Goal: Transaction & Acquisition: Book appointment/travel/reservation

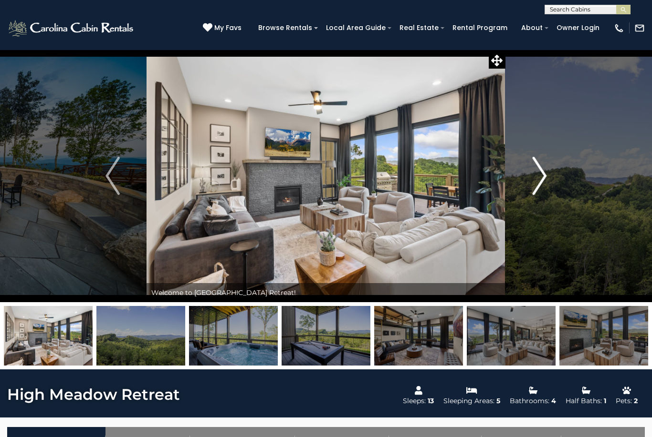
click at [544, 177] on img "Next" at bounding box center [539, 176] width 14 height 38
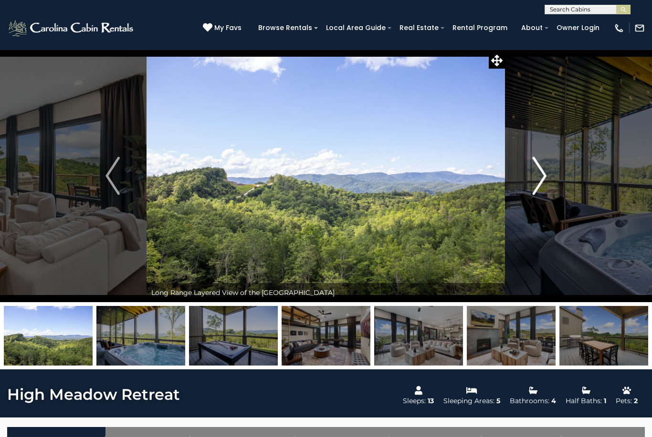
click at [536, 178] on img "Next" at bounding box center [539, 176] width 14 height 38
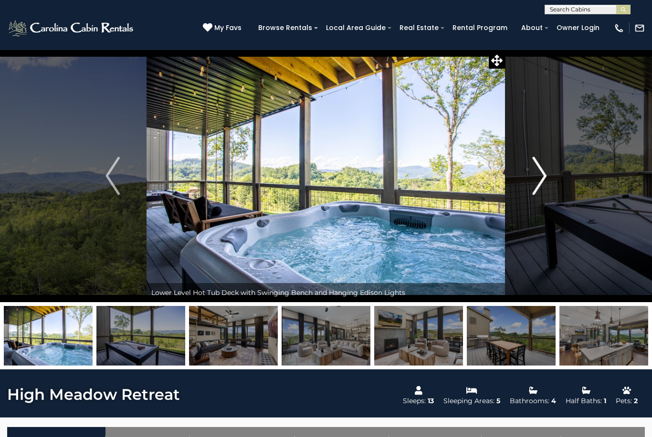
click at [536, 179] on img "Next" at bounding box center [539, 176] width 14 height 38
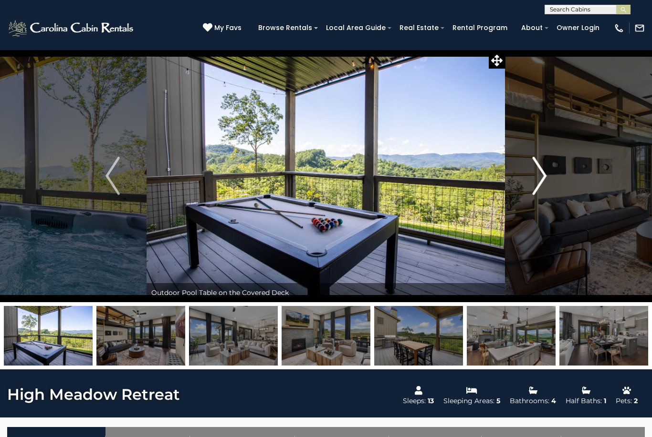
click at [536, 179] on img "Next" at bounding box center [539, 176] width 14 height 38
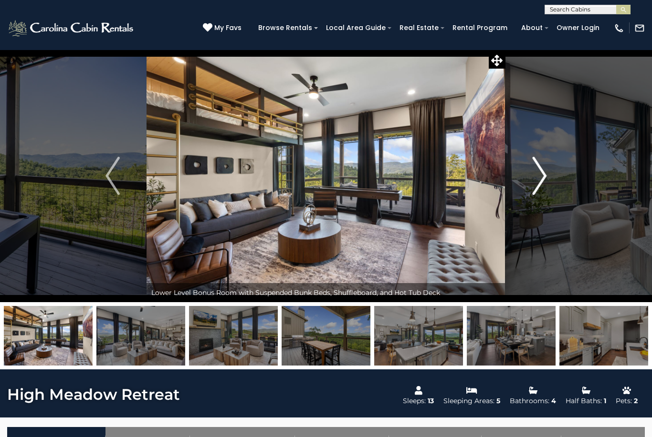
click at [536, 179] on img "Next" at bounding box center [539, 176] width 14 height 38
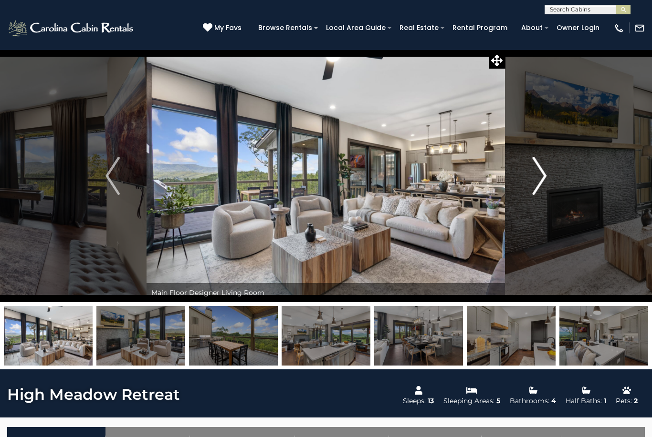
click at [537, 179] on img "Next" at bounding box center [539, 176] width 14 height 38
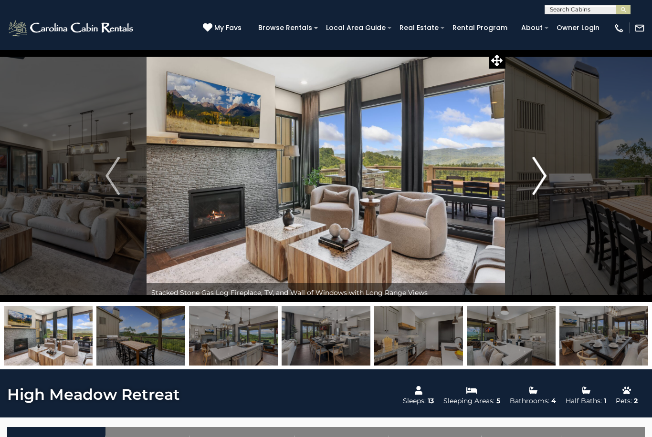
click at [538, 179] on img "Next" at bounding box center [539, 176] width 14 height 38
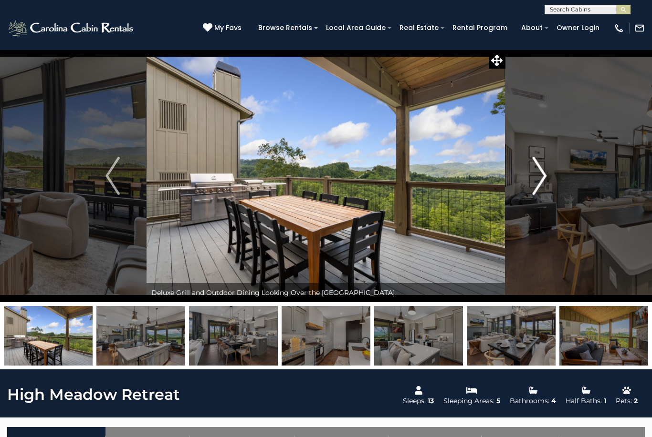
click at [538, 179] on img "Next" at bounding box center [539, 176] width 14 height 38
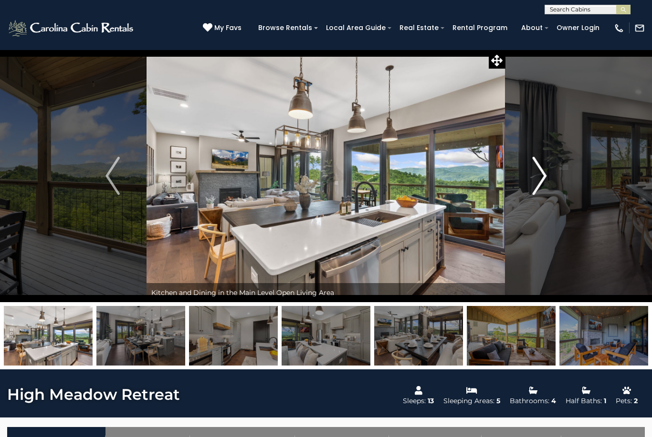
click at [538, 179] on img "Next" at bounding box center [539, 176] width 14 height 38
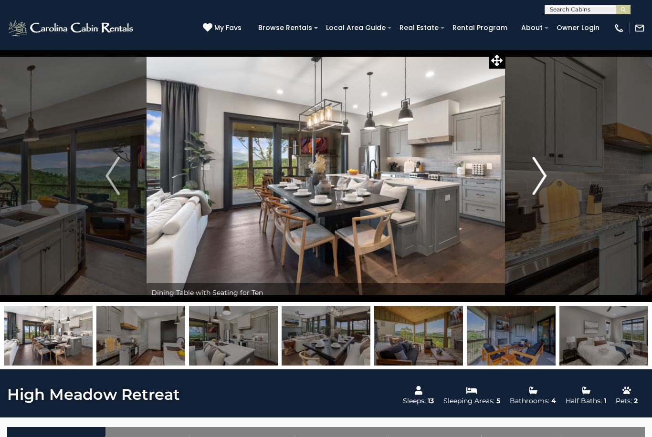
click at [538, 179] on img "Next" at bounding box center [539, 176] width 14 height 38
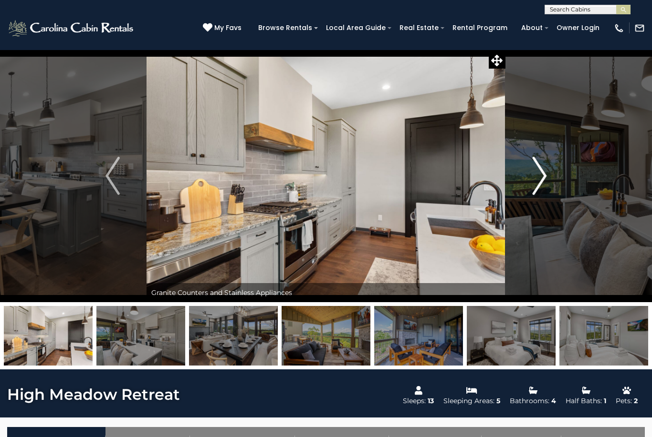
click at [539, 179] on img "Next" at bounding box center [539, 176] width 14 height 38
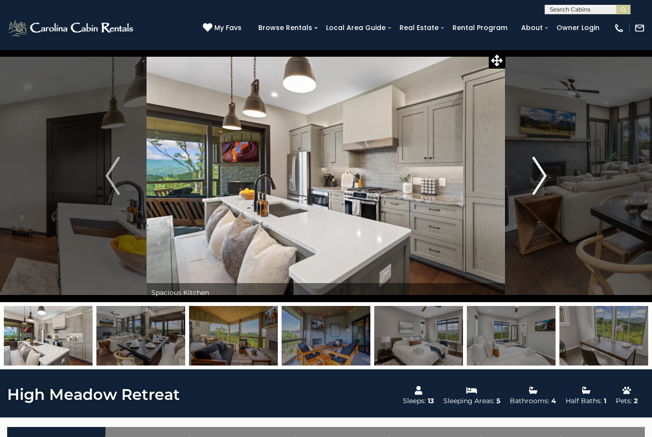
click at [539, 179] on img "Next" at bounding box center [539, 176] width 14 height 38
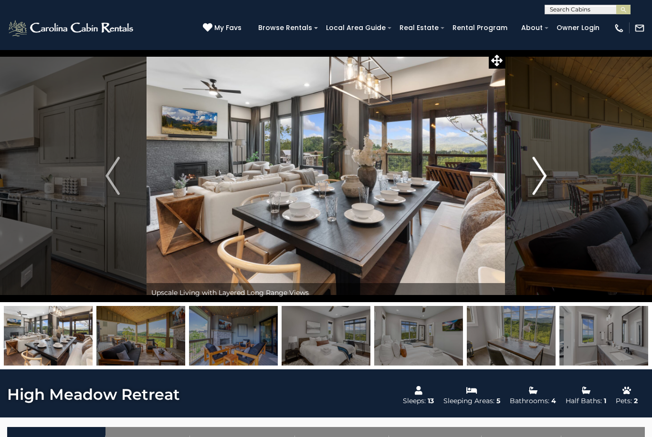
click at [539, 179] on img "Next" at bounding box center [539, 176] width 14 height 38
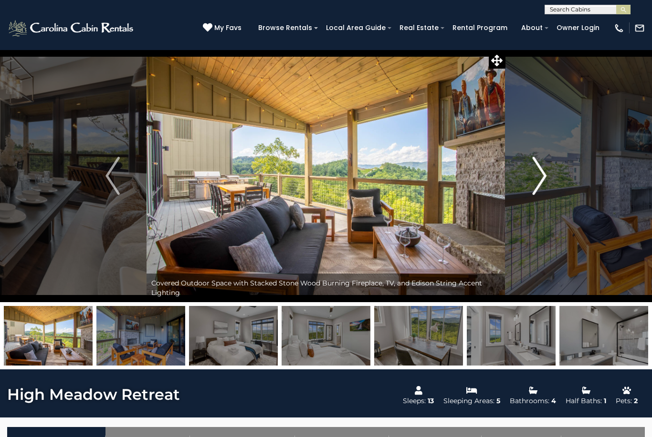
click at [539, 179] on img "Next" at bounding box center [539, 176] width 14 height 38
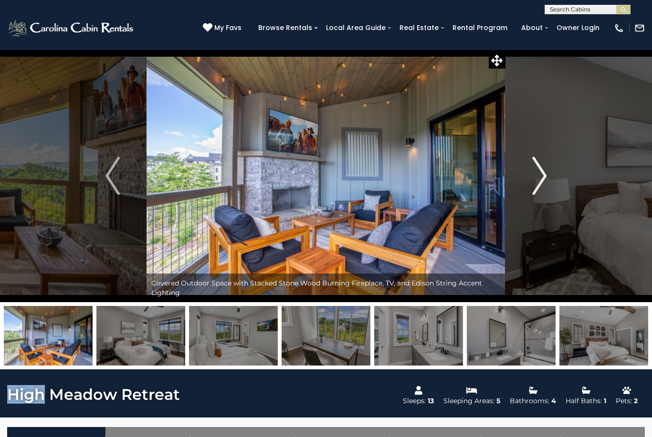
click at [539, 179] on img "Next" at bounding box center [539, 176] width 14 height 38
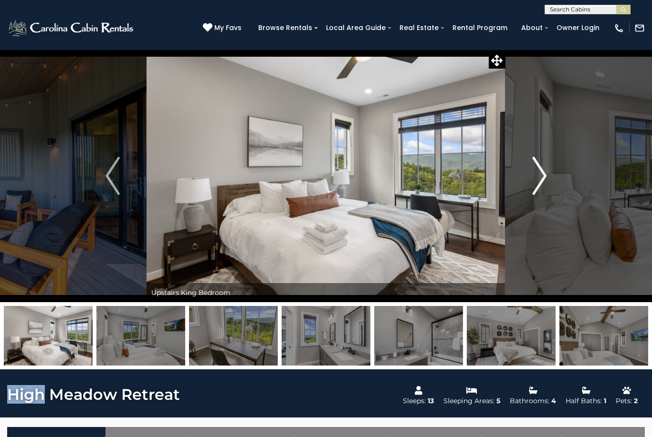
click at [539, 180] on img "Next" at bounding box center [539, 176] width 14 height 38
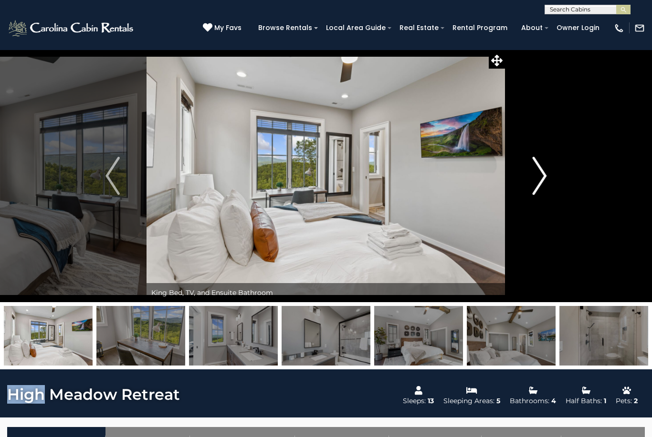
click at [540, 180] on img "Next" at bounding box center [539, 176] width 14 height 38
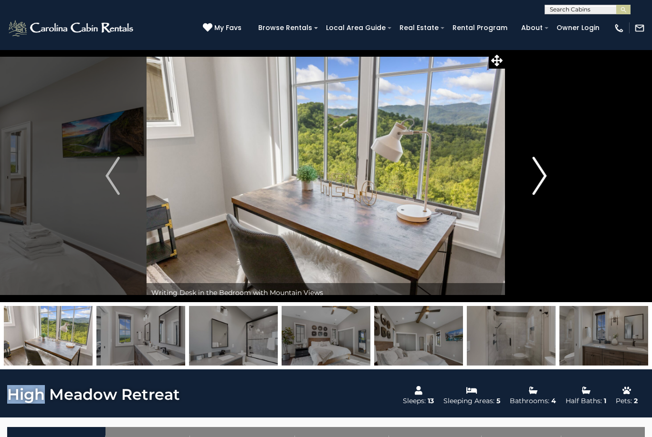
click at [540, 180] on img "Next" at bounding box center [539, 176] width 14 height 38
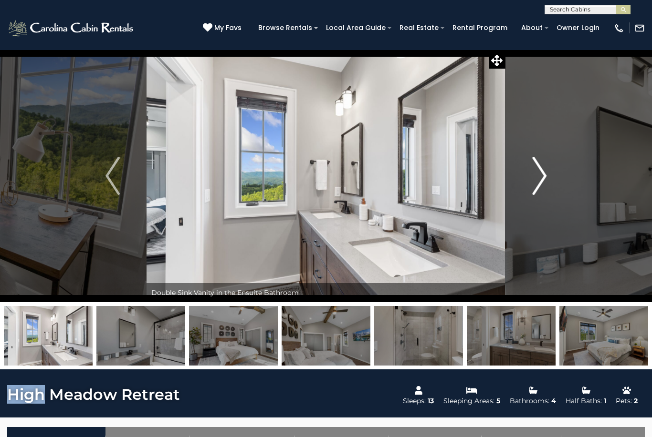
click at [540, 180] on img "Next" at bounding box center [539, 176] width 14 height 38
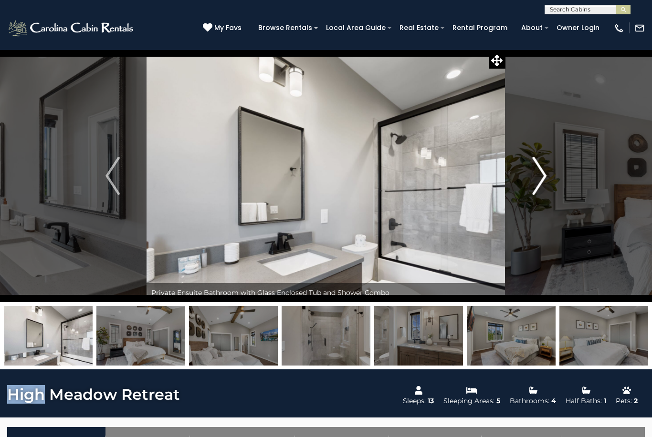
click at [541, 181] on img "Next" at bounding box center [539, 176] width 14 height 38
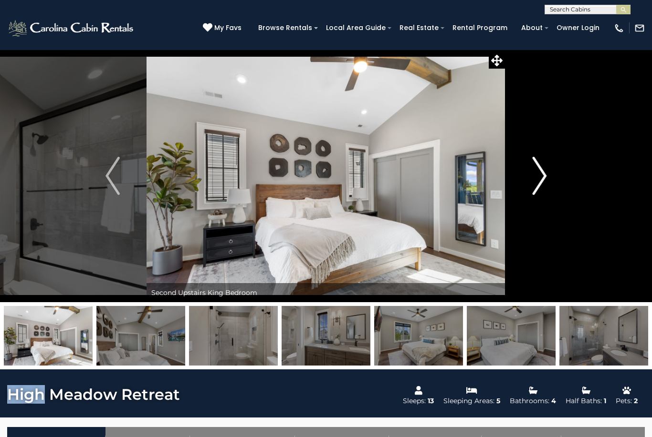
click at [542, 181] on img "Next" at bounding box center [539, 176] width 14 height 38
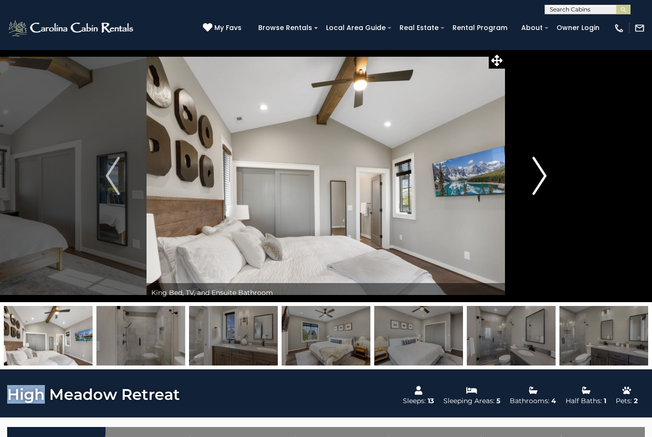
click at [542, 181] on img "Next" at bounding box center [539, 176] width 14 height 38
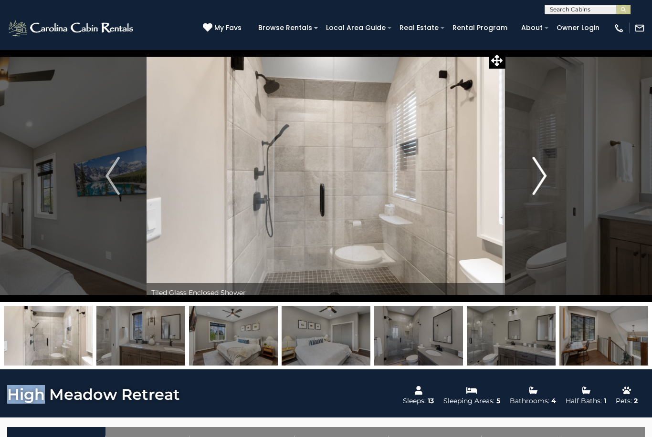
click at [542, 181] on img "Next" at bounding box center [539, 176] width 14 height 38
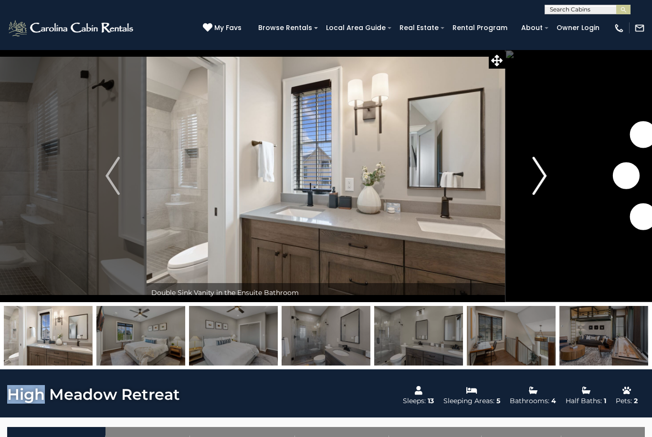
click at [543, 181] on img "Next" at bounding box center [539, 176] width 14 height 38
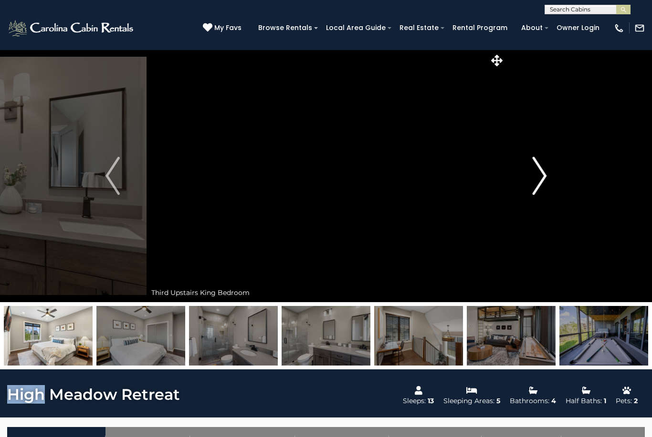
click at [543, 182] on img "Next" at bounding box center [539, 176] width 14 height 38
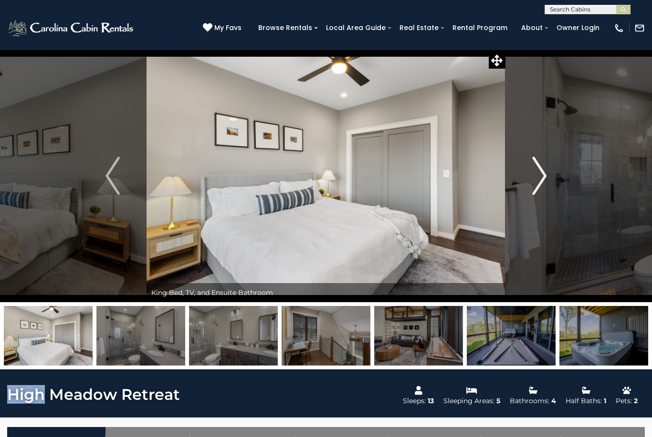
click at [544, 182] on img "Next" at bounding box center [539, 176] width 14 height 38
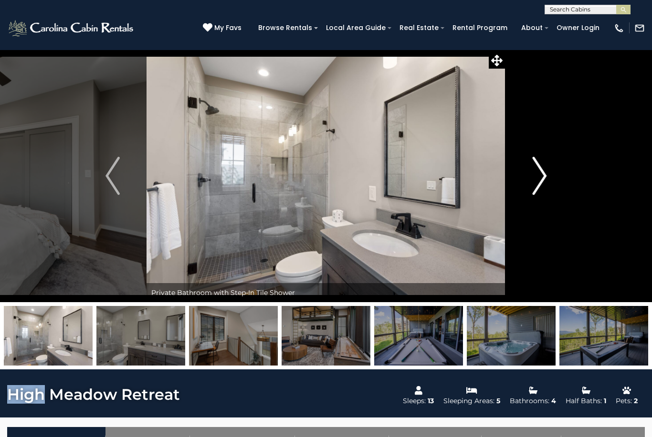
click at [544, 182] on img "Next" at bounding box center [539, 176] width 14 height 38
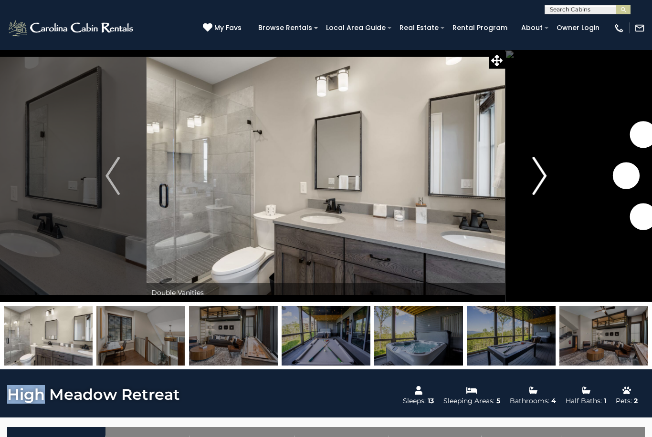
click at [544, 182] on img "Next" at bounding box center [539, 176] width 14 height 38
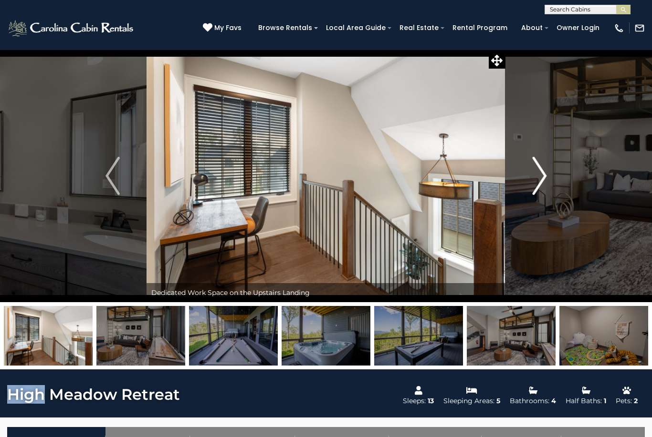
click at [544, 182] on img "Next" at bounding box center [539, 176] width 14 height 38
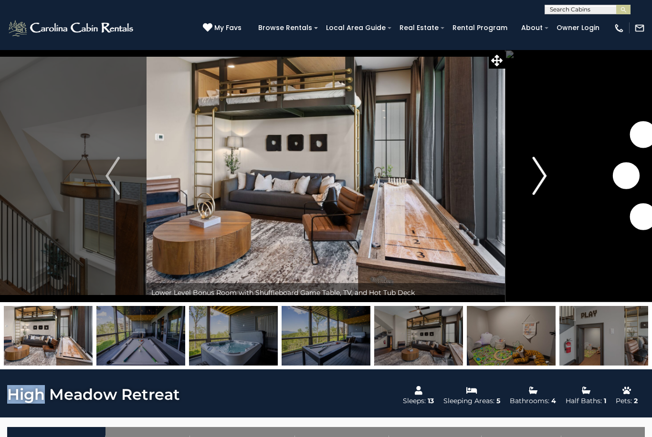
click at [544, 182] on img "Next" at bounding box center [539, 176] width 14 height 38
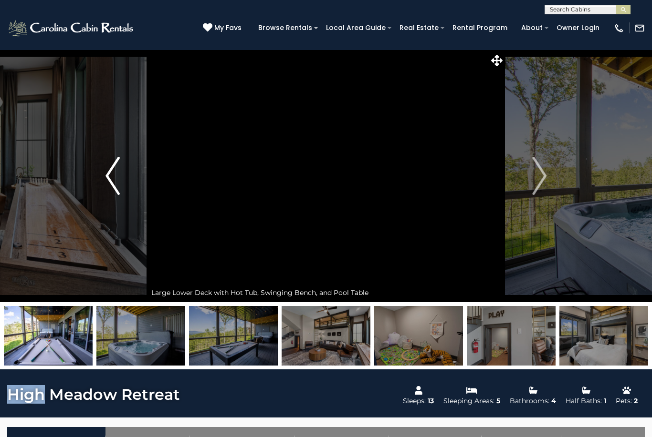
click at [102, 168] on button "Previous" at bounding box center [113, 176] width 68 height 253
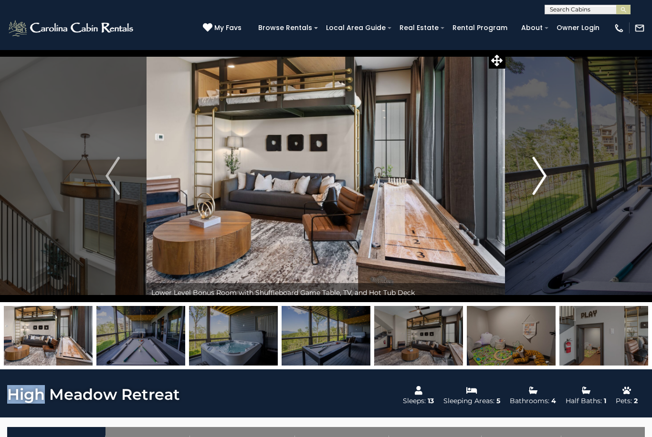
click at [526, 158] on button "Next" at bounding box center [539, 176] width 68 height 253
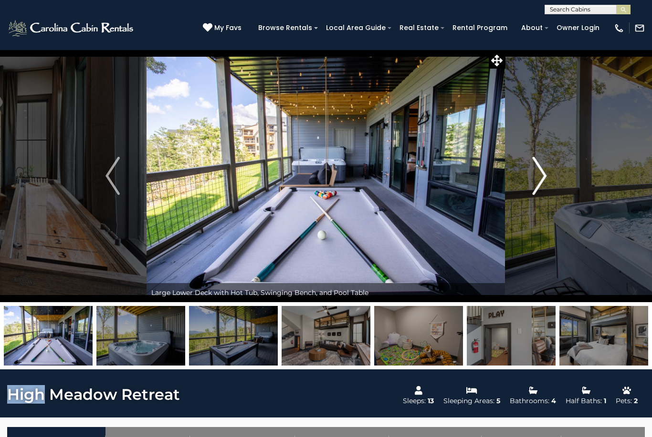
click at [526, 158] on button "Next" at bounding box center [539, 176] width 68 height 253
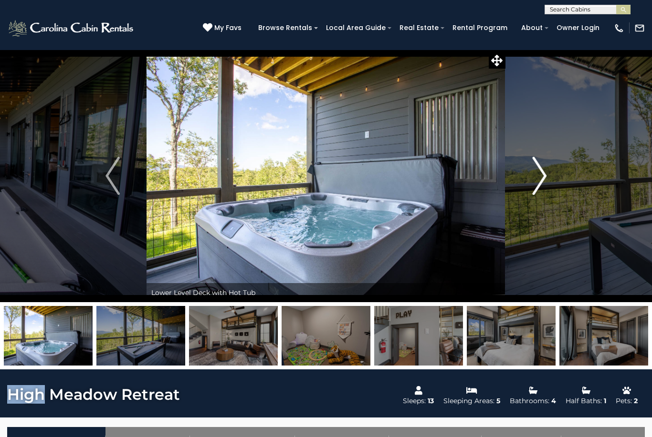
click at [531, 162] on button "Next" at bounding box center [539, 176] width 68 height 253
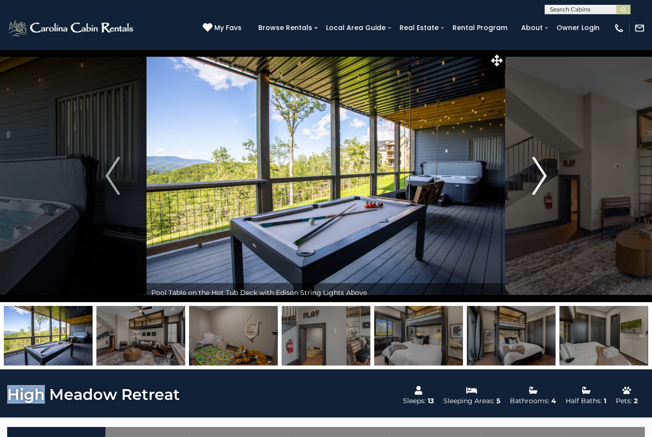
click at [531, 162] on button "Next" at bounding box center [539, 176] width 68 height 253
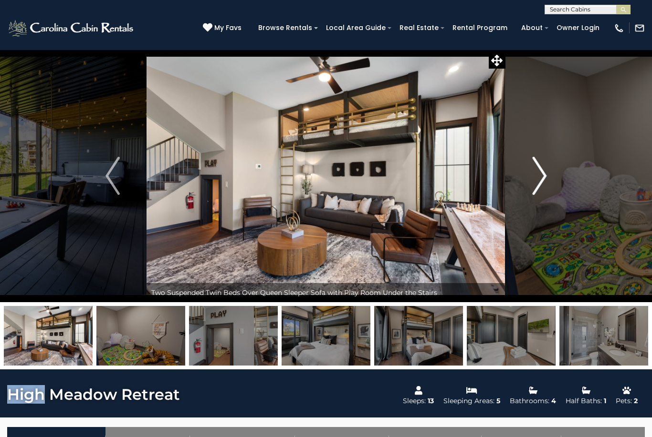
click at [531, 162] on button "Next" at bounding box center [539, 176] width 68 height 253
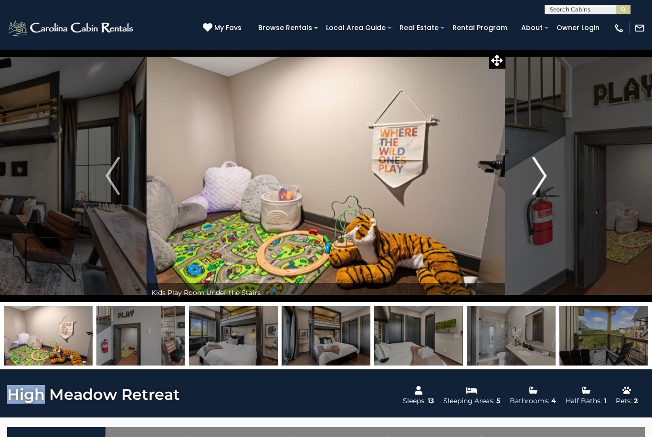
click at [531, 162] on button "Next" at bounding box center [539, 176] width 68 height 253
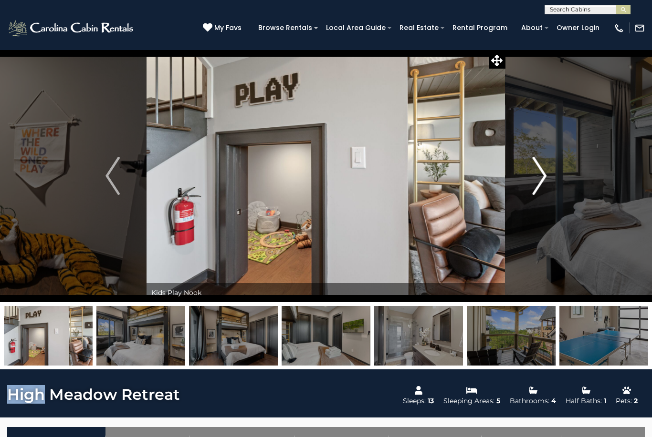
click at [532, 162] on img "Next" at bounding box center [539, 176] width 14 height 38
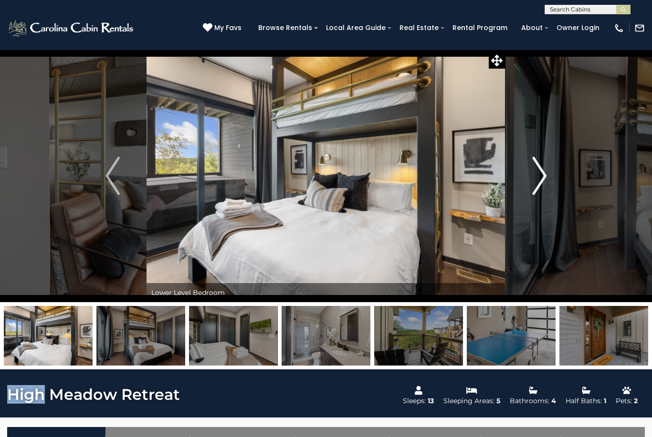
click at [532, 162] on img "Next" at bounding box center [539, 176] width 14 height 38
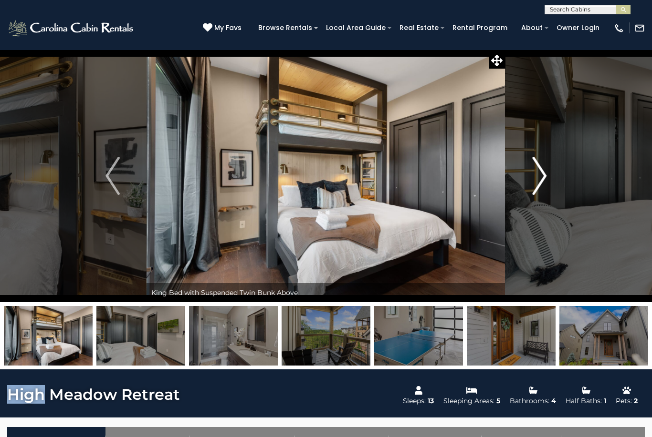
click at [533, 162] on img "Next" at bounding box center [539, 176] width 14 height 38
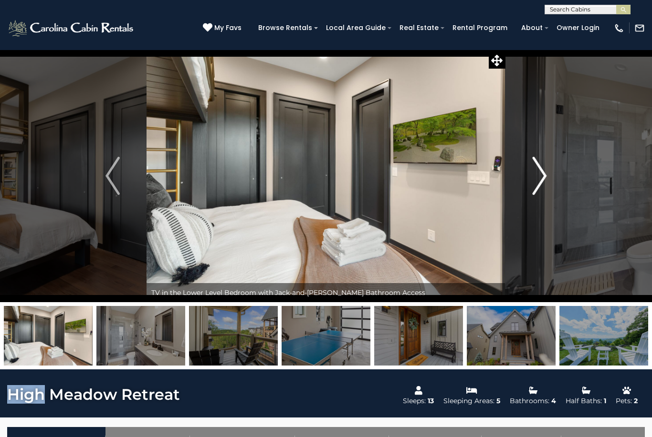
click at [533, 163] on img "Next" at bounding box center [539, 176] width 14 height 38
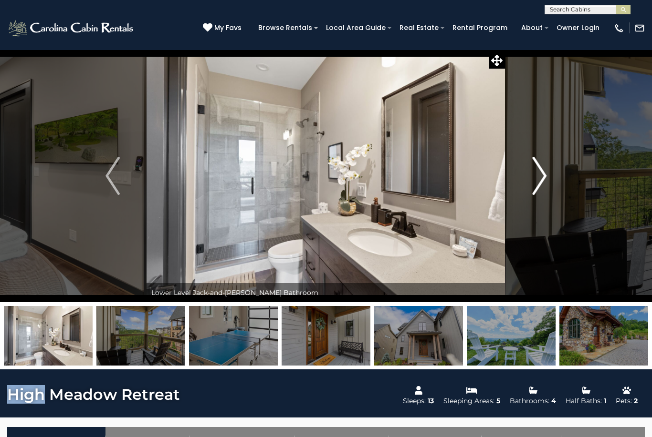
click at [536, 165] on img "Next" at bounding box center [539, 176] width 14 height 38
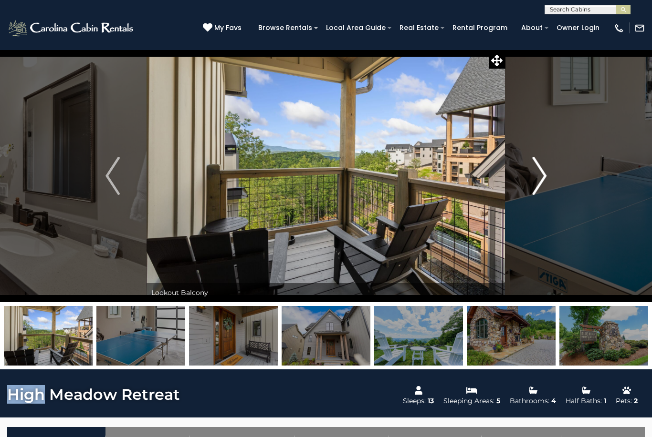
click at [536, 165] on img "Next" at bounding box center [539, 176] width 14 height 38
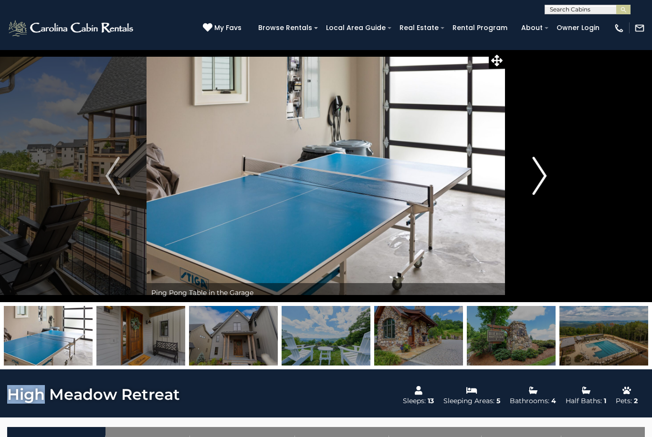
click at [536, 165] on img "Next" at bounding box center [539, 176] width 14 height 38
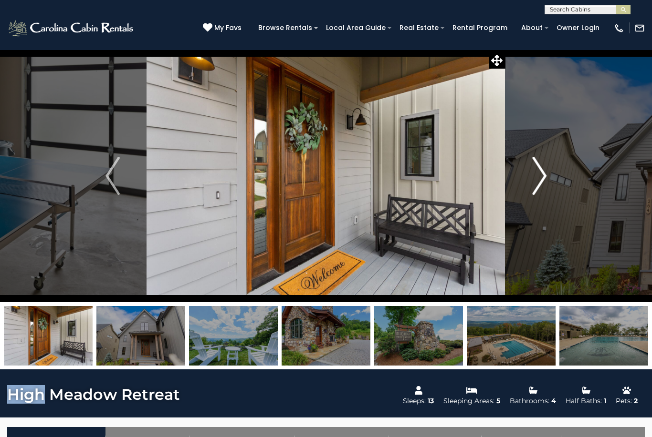
click at [537, 166] on img "Next" at bounding box center [539, 176] width 14 height 38
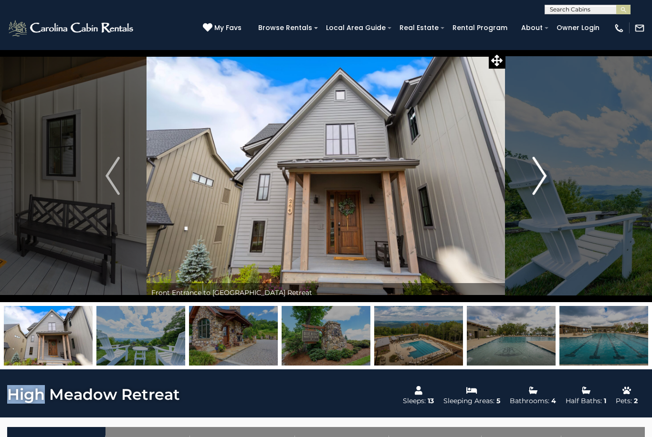
click at [537, 166] on img "Next" at bounding box center [539, 176] width 14 height 38
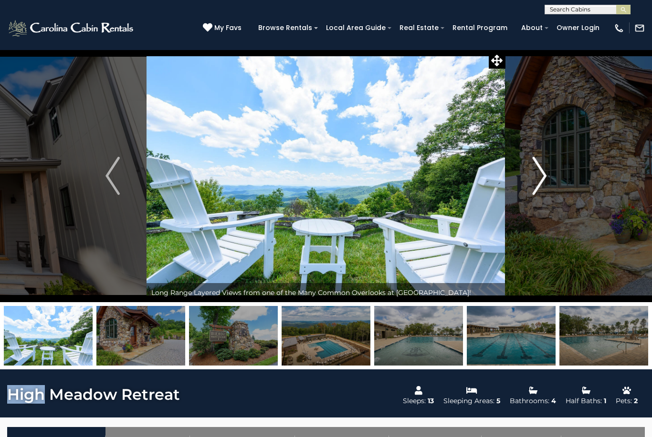
click at [537, 166] on img "Next" at bounding box center [539, 176] width 14 height 38
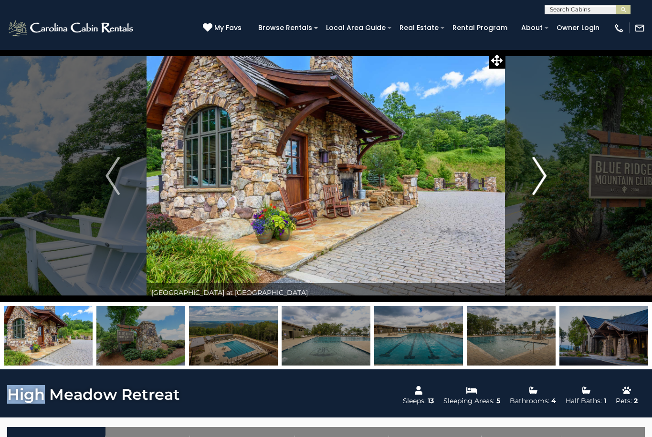
click at [537, 166] on img "Next" at bounding box center [539, 176] width 14 height 38
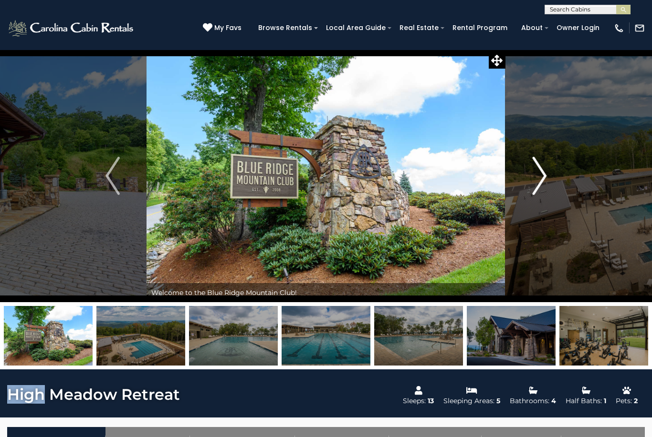
click at [537, 166] on img "Next" at bounding box center [539, 176] width 14 height 38
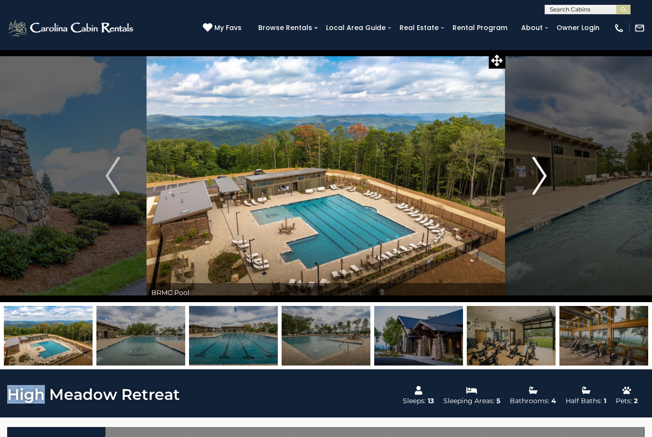
click at [537, 166] on img "Next" at bounding box center [539, 176] width 14 height 38
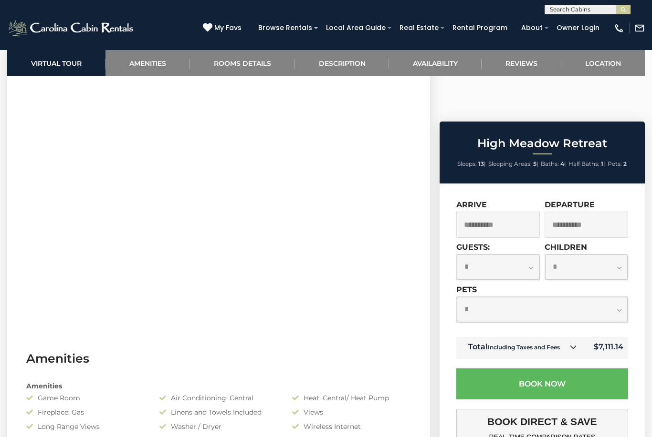
scroll to position [448, 0]
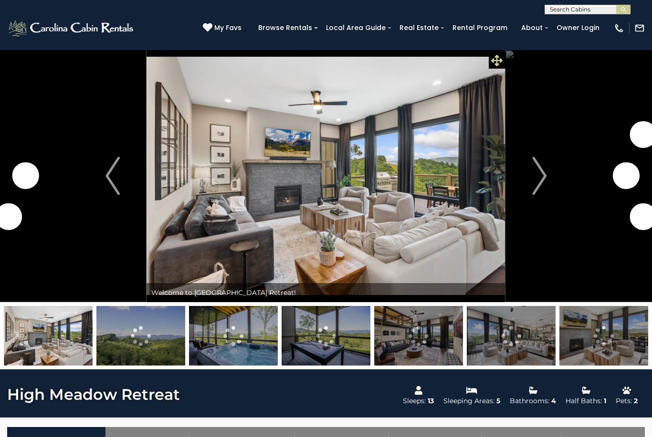
click at [498, 62] on icon at bounding box center [496, 60] width 11 height 11
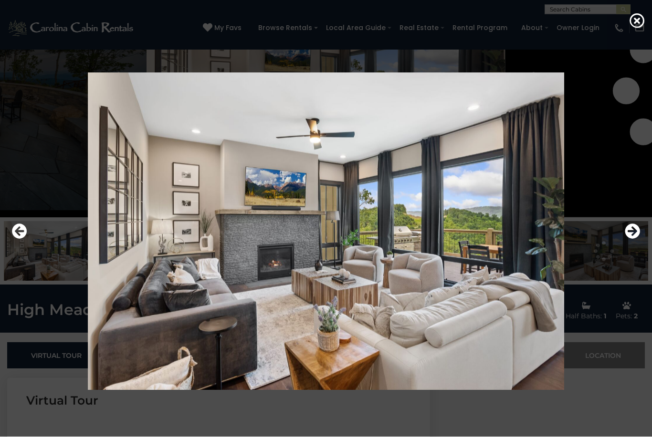
scroll to position [85, 0]
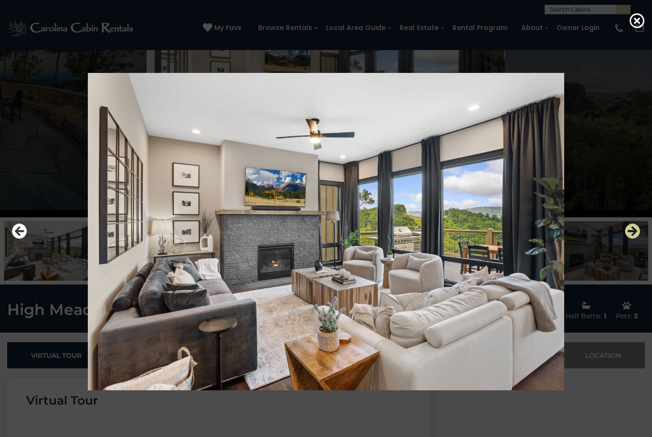
click at [637, 239] on icon "Next" at bounding box center [631, 231] width 15 height 15
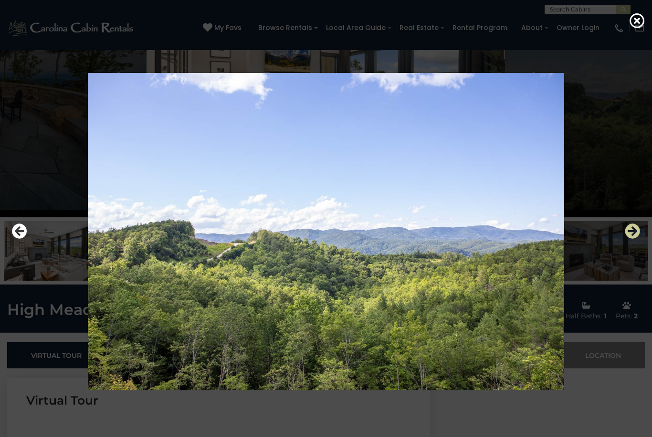
click at [637, 239] on icon "Next" at bounding box center [631, 231] width 15 height 15
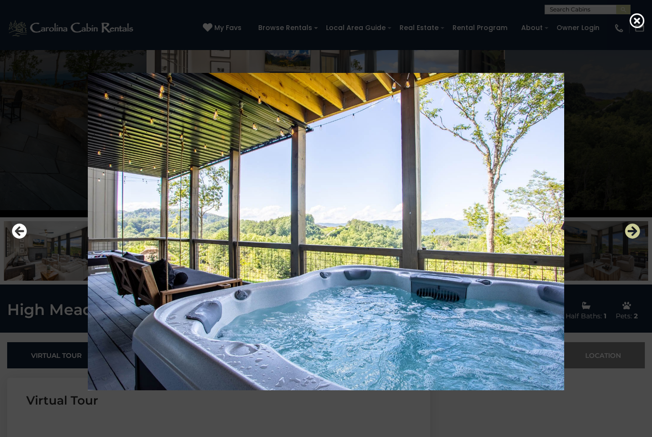
click at [635, 239] on icon "Next" at bounding box center [631, 231] width 15 height 15
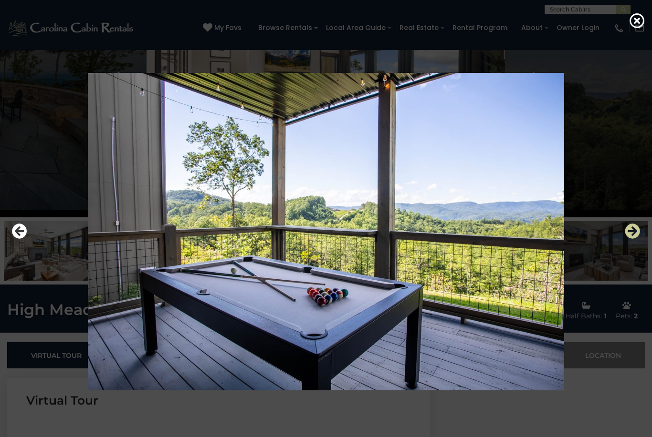
click at [633, 239] on icon "Next" at bounding box center [631, 231] width 15 height 15
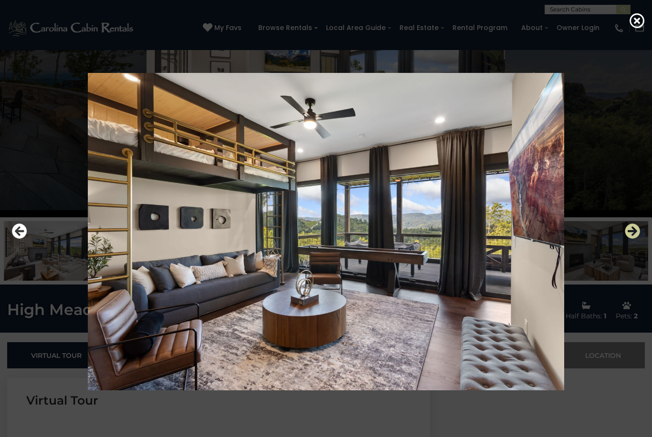
click at [634, 239] on icon "Next" at bounding box center [631, 231] width 15 height 15
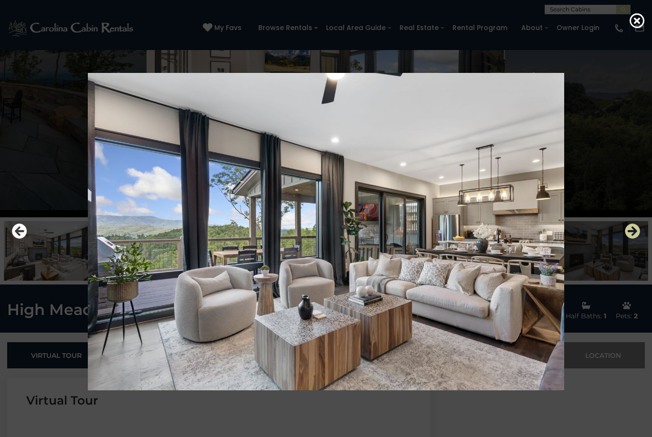
click at [633, 239] on icon "Next" at bounding box center [631, 231] width 15 height 15
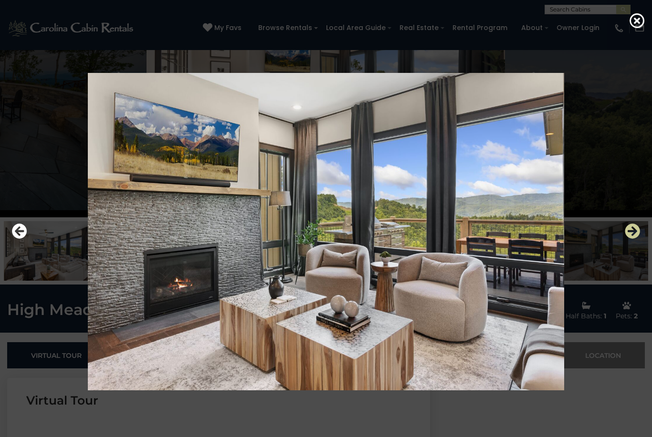
click at [634, 243] on button "Next" at bounding box center [631, 232] width 15 height 22
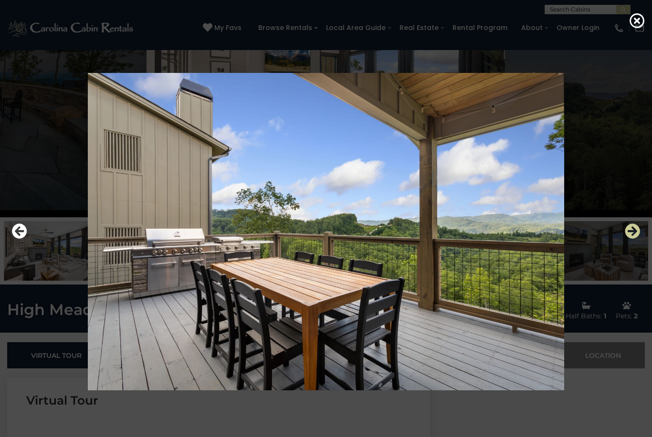
click at [638, 243] on button "Next" at bounding box center [631, 232] width 15 height 22
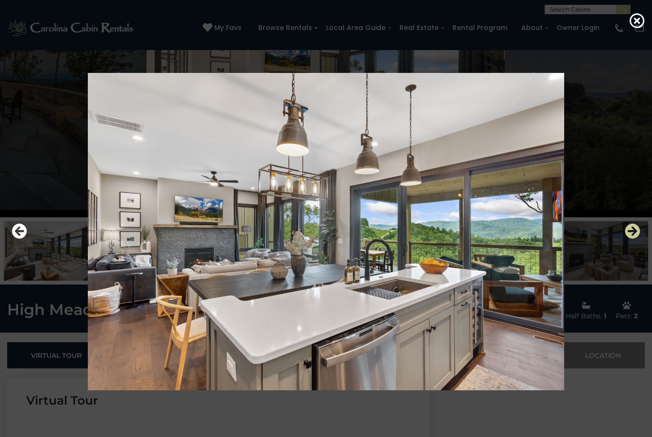
click at [634, 239] on icon "Next" at bounding box center [631, 231] width 15 height 15
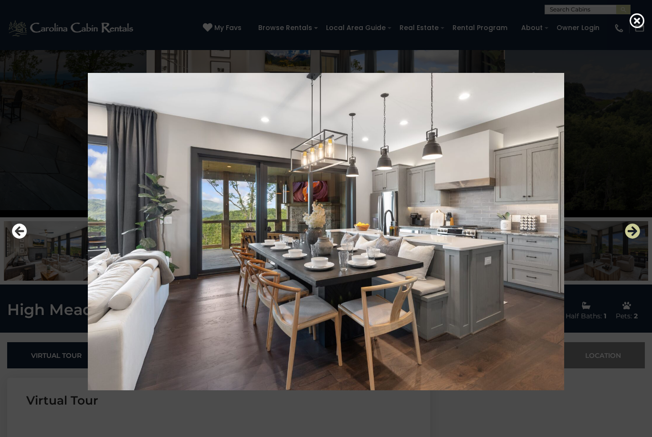
click at [633, 239] on icon "Next" at bounding box center [631, 231] width 15 height 15
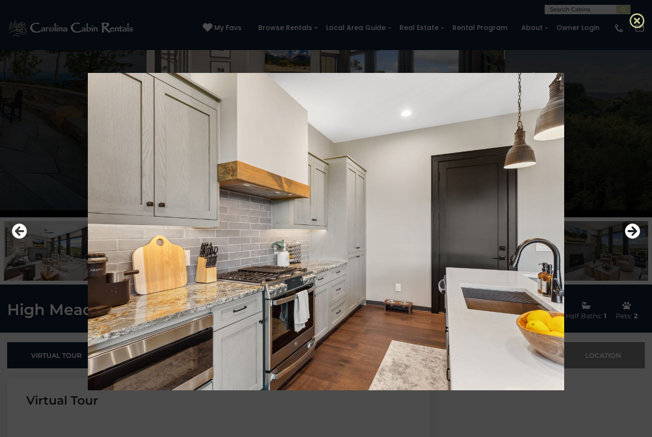
click at [637, 26] on icon at bounding box center [636, 20] width 15 height 15
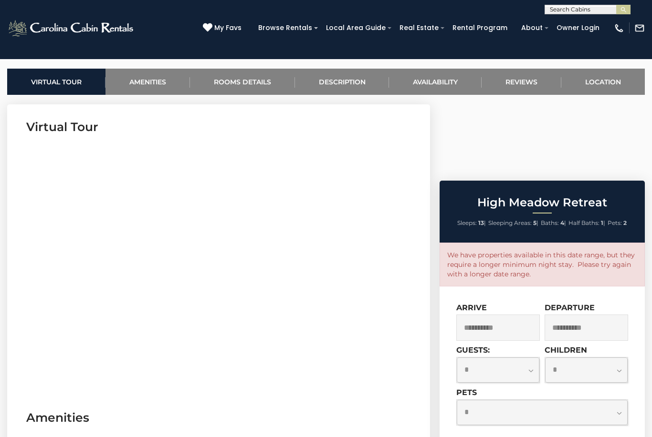
scroll to position [362, 0]
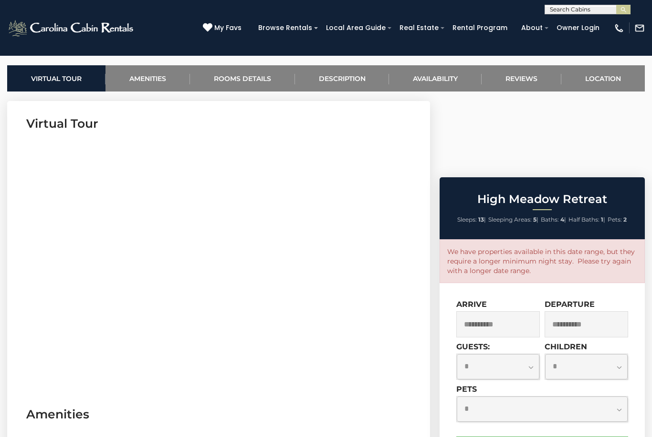
click at [509, 312] on input "**********" at bounding box center [497, 325] width 83 height 26
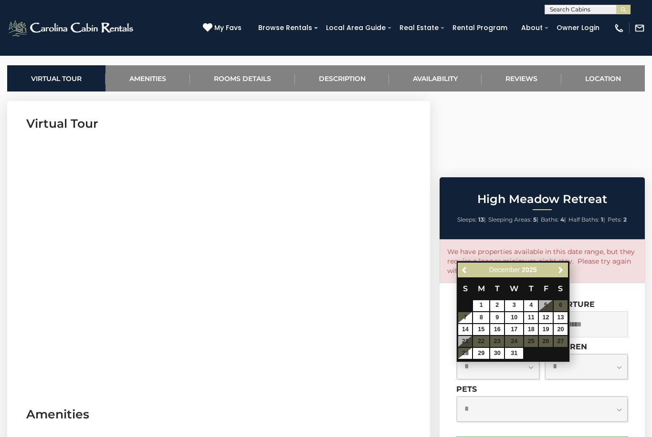
click at [550, 342] on table "S M T W T F S 1 2 3 4 5 6 7 8 9 10 11 12 13 14 15 16 17 18 19 20 21 22 23 24 25…" at bounding box center [512, 319] width 110 height 82
click at [500, 312] on input "**********" at bounding box center [497, 325] width 83 height 26
click at [603, 312] on input "**********" at bounding box center [585, 325] width 83 height 26
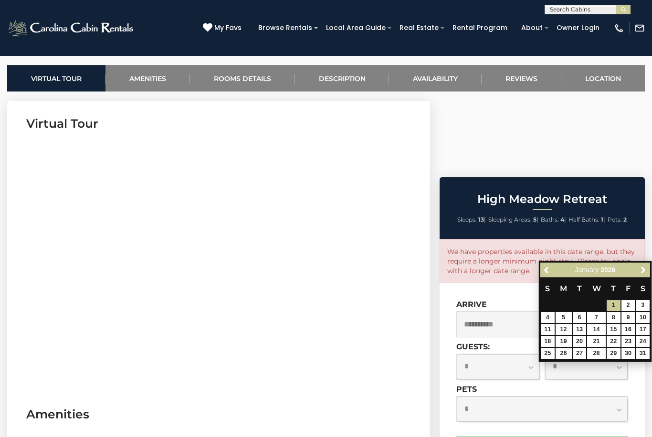
click at [501, 312] on input "**********" at bounding box center [497, 325] width 83 height 26
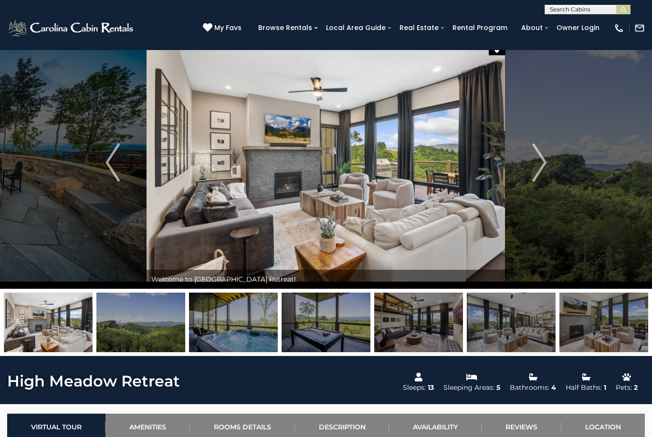
scroll to position [0, 0]
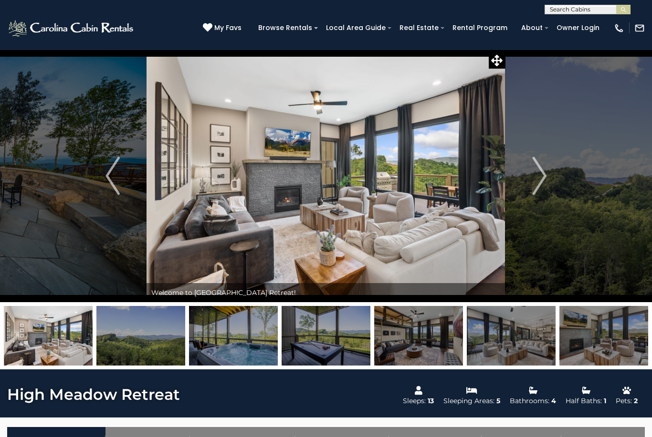
click at [72, 23] on img at bounding box center [71, 28] width 129 height 19
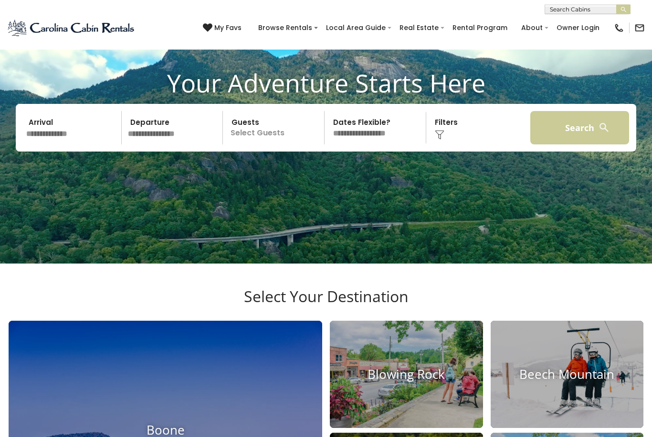
scroll to position [62, 0]
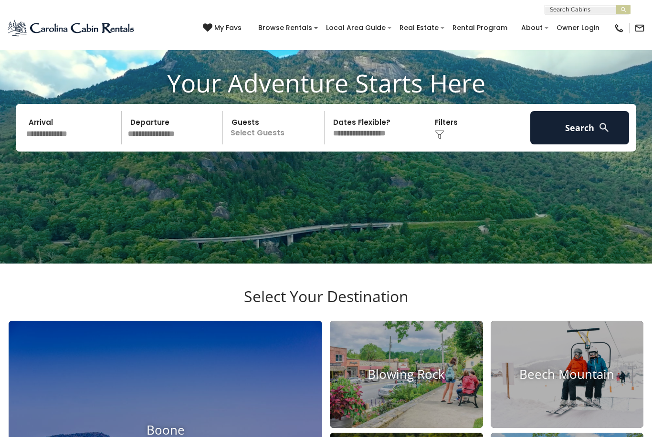
click at [62, 140] on input "text" at bounding box center [72, 127] width 99 height 33
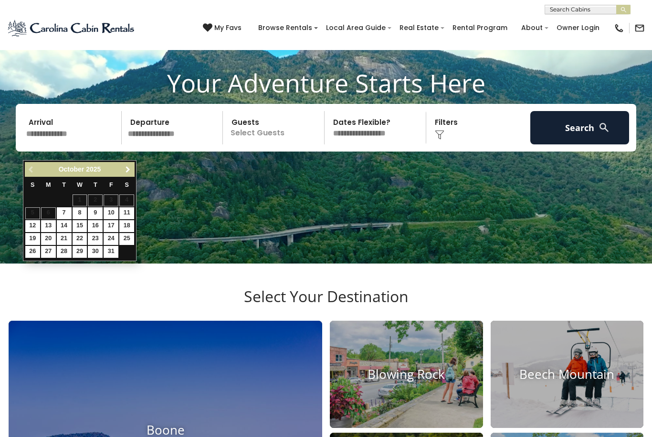
click at [129, 168] on span "Next" at bounding box center [128, 170] width 8 height 8
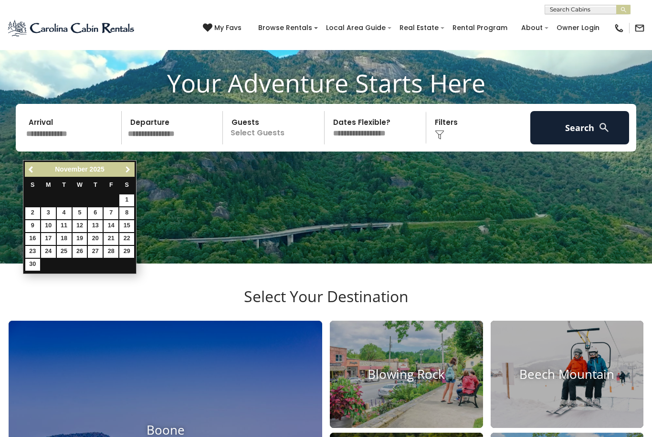
click at [129, 168] on span "Next" at bounding box center [128, 170] width 8 height 8
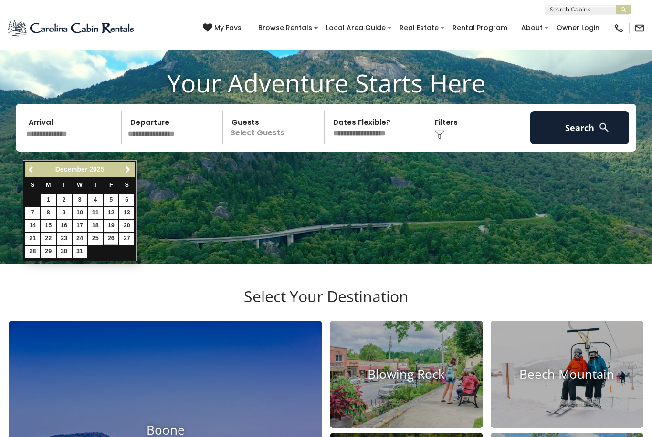
click at [112, 237] on link "26" at bounding box center [111, 239] width 15 height 12
type input "********"
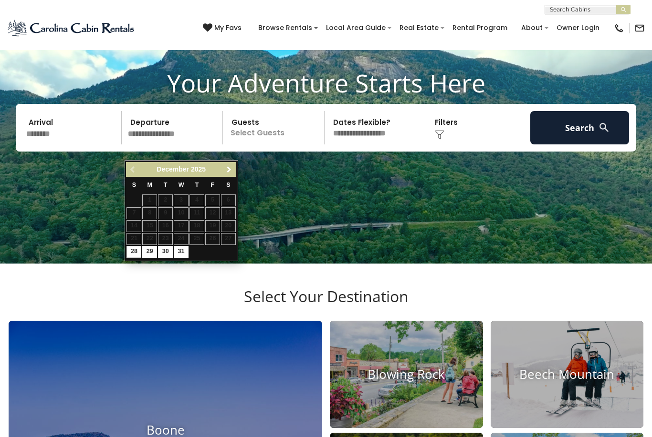
click at [226, 169] on span "Next" at bounding box center [229, 170] width 8 height 8
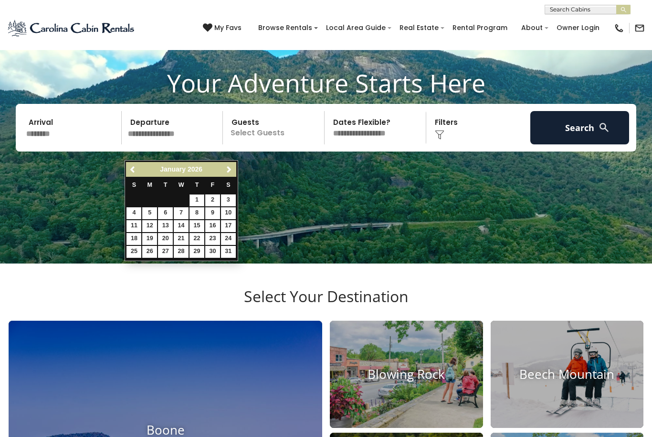
click at [199, 199] on link "1" at bounding box center [196, 201] width 15 height 12
type input "******"
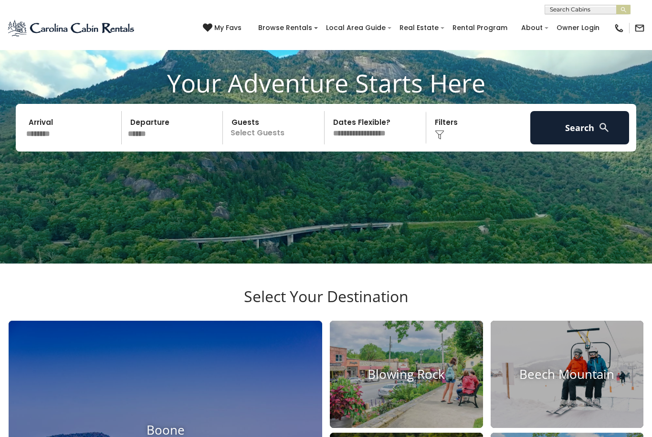
click at [261, 144] on p "Select Guests" at bounding box center [275, 127] width 98 height 33
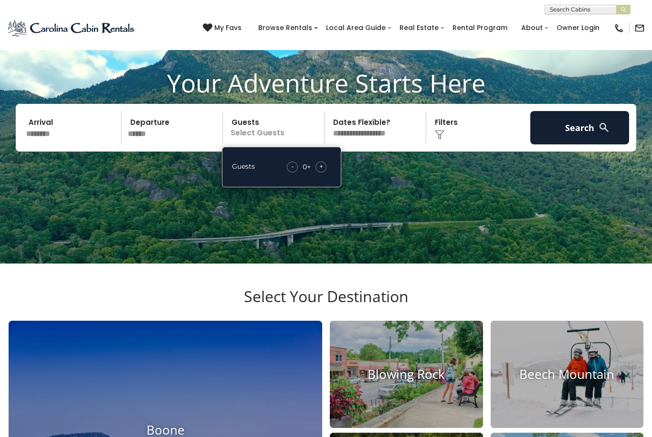
click at [322, 171] on span "+" at bounding box center [321, 167] width 4 height 10
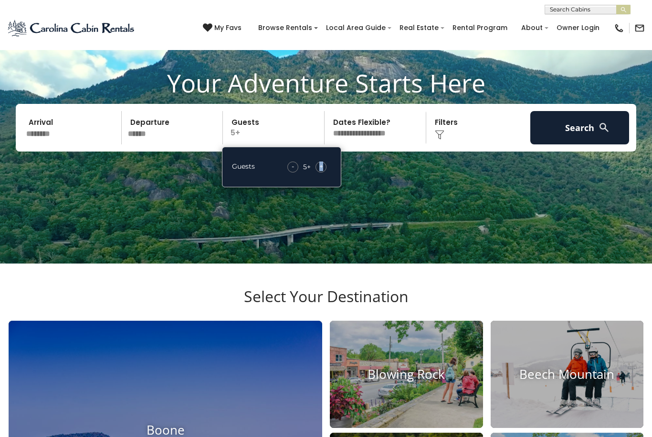
click at [322, 171] on span "+" at bounding box center [321, 167] width 4 height 10
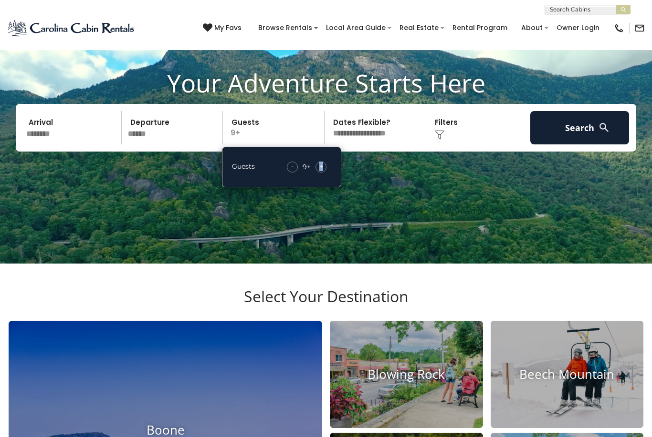
click at [322, 171] on span "+" at bounding box center [321, 167] width 4 height 10
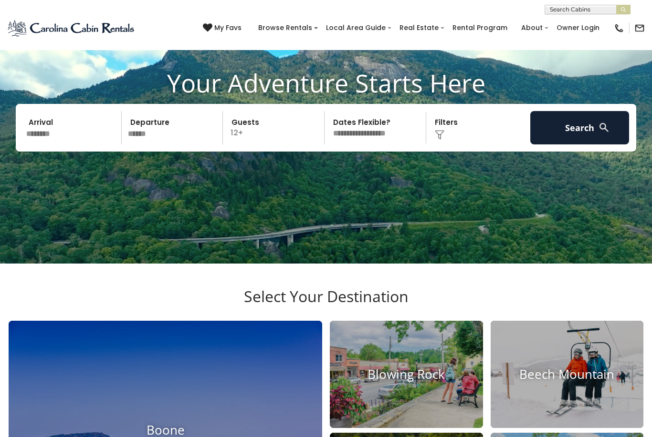
click at [453, 142] on div "Click to Choose" at bounding box center [478, 127] width 99 height 33
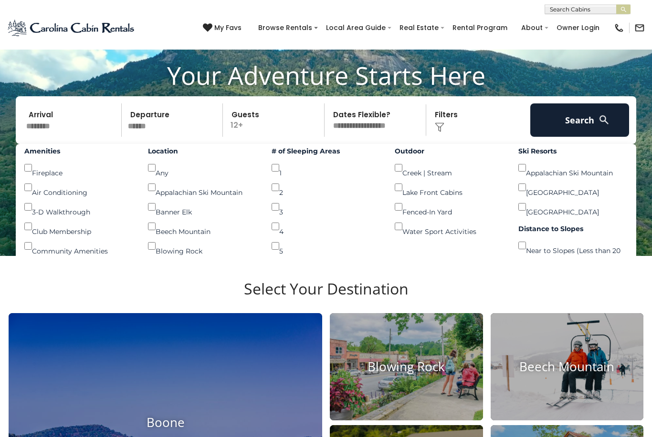
scroll to position [64, 0]
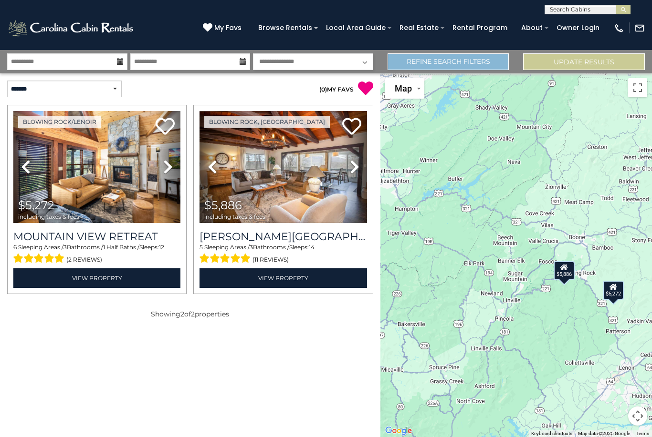
click at [428, 61] on link "Refine Search Filters" at bounding box center [448, 61] width 122 height 17
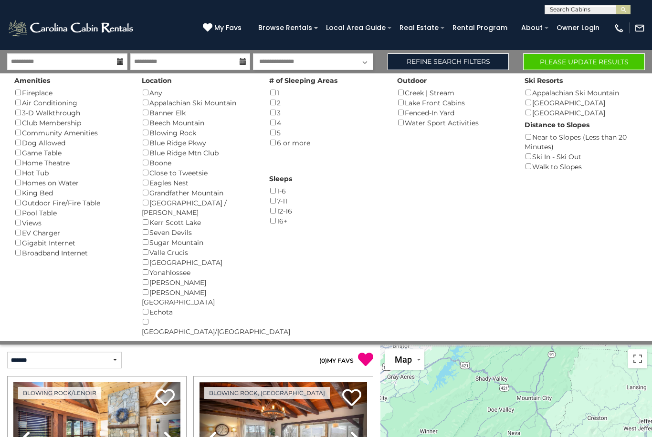
click at [574, 63] on button "Please Update Results" at bounding box center [584, 61] width 122 height 17
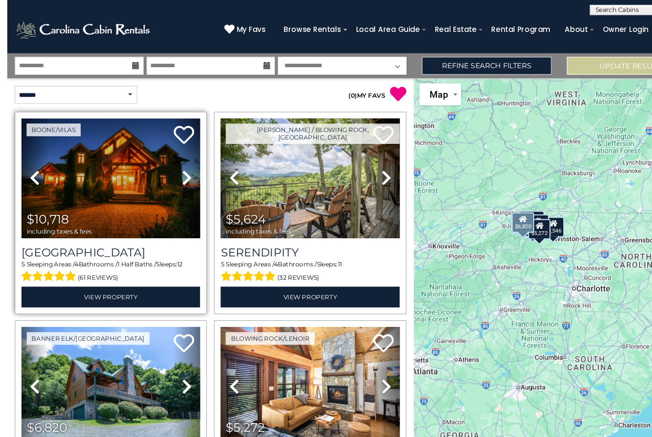
scroll to position [30, 0]
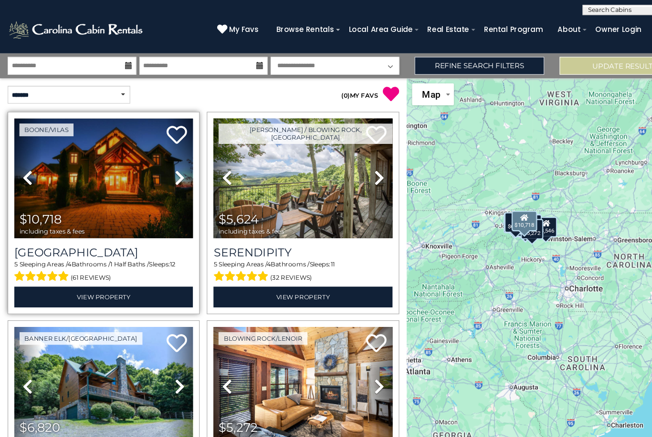
click at [136, 152] on img at bounding box center [96, 167] width 167 height 112
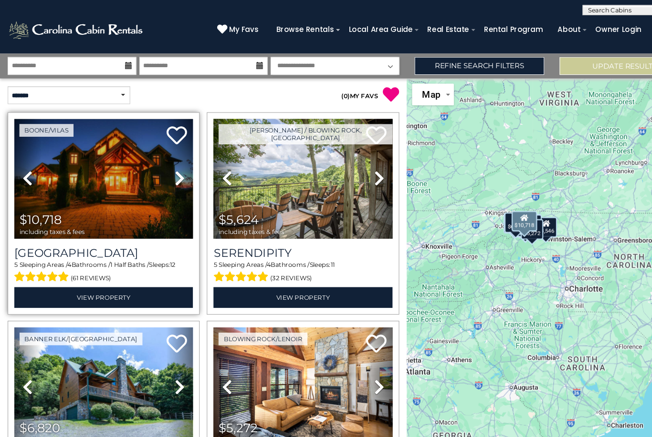
scroll to position [31, 0]
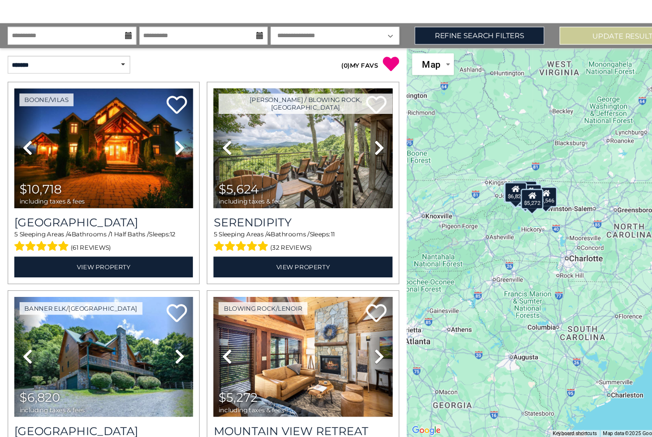
click at [488, 284] on div "$10,718 $5,624 $6,820 $5,272 $5,387 $4,591 $6,322 $5,886 $5,460 $3,546" at bounding box center [515, 255] width 271 height 364
click at [524, 263] on div "$10,718 $5,624 $6,820 $5,272 $5,387 $4,591 $6,322 $5,886 $5,460 $3,546" at bounding box center [515, 255] width 271 height 364
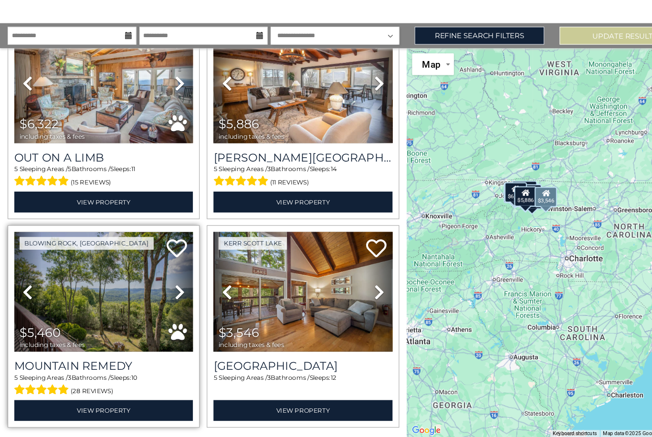
scroll to position [646, 0]
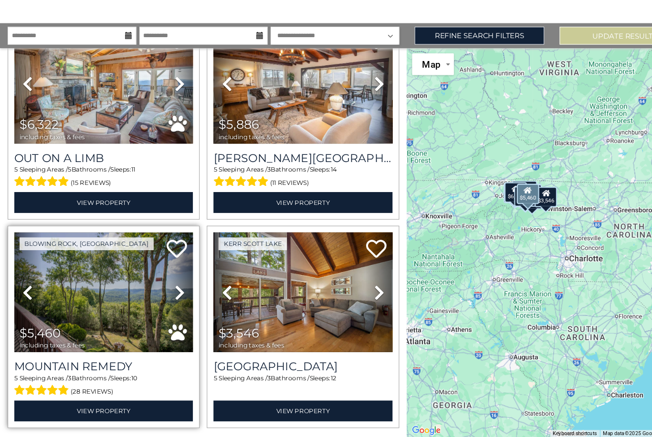
click at [90, 281] on img at bounding box center [96, 302] width 167 height 112
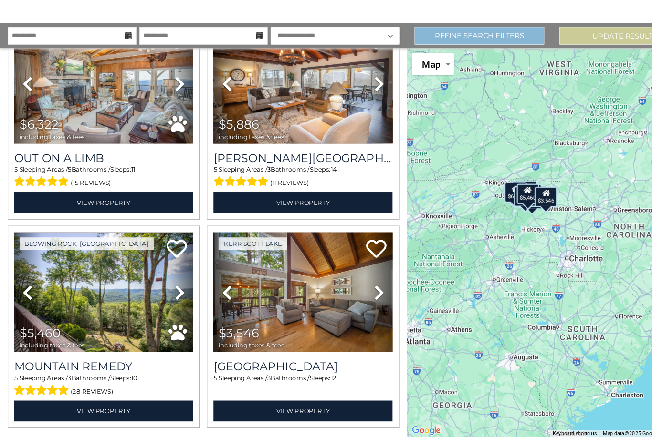
click at [450, 53] on link "Refine Search Filters" at bounding box center [448, 61] width 122 height 17
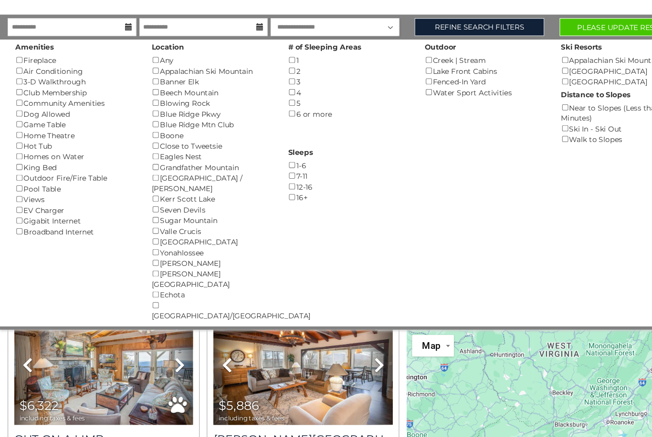
click at [561, 46] on button "Please Update Results" at bounding box center [584, 54] width 122 height 17
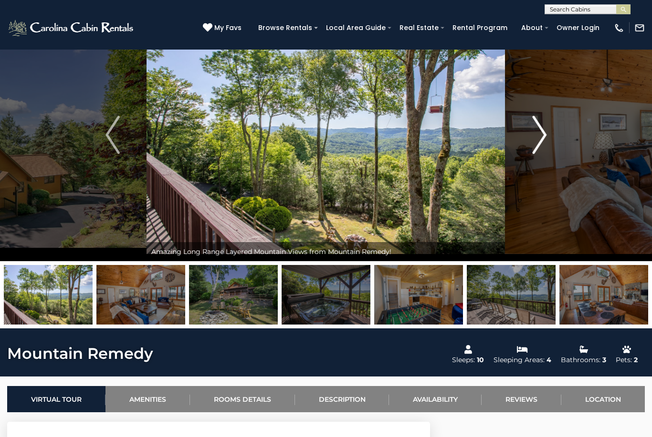
scroll to position [41, 0]
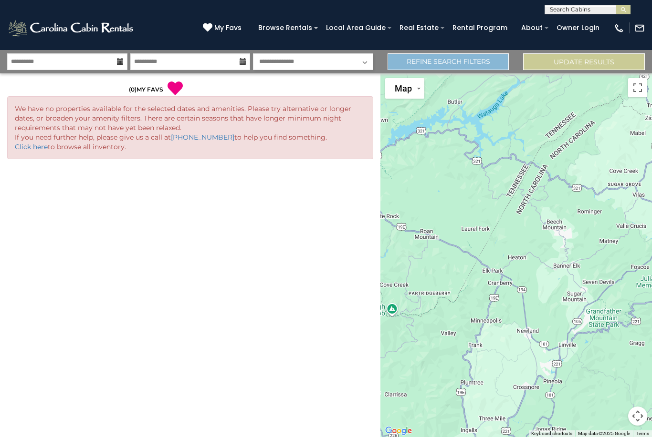
click at [468, 66] on link "Refine Search Filters" at bounding box center [448, 61] width 122 height 17
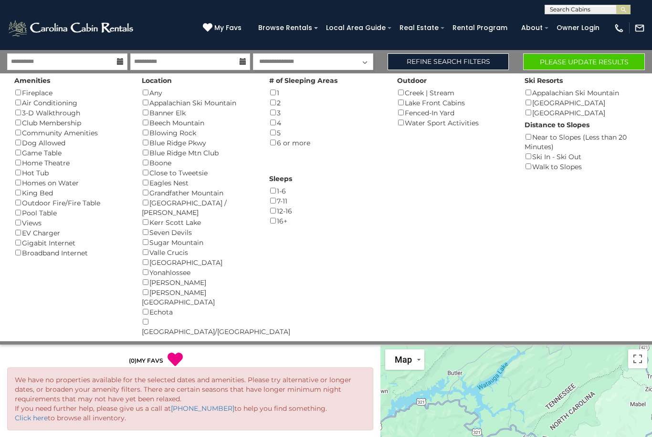
click at [582, 62] on button "Please Update Results" at bounding box center [584, 61] width 122 height 17
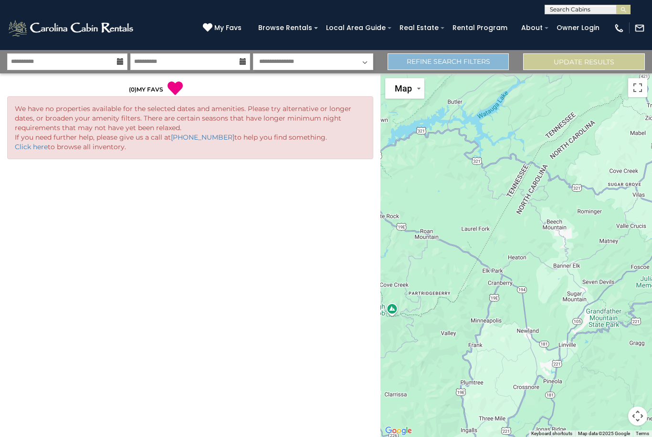
click at [450, 65] on link "Refine Search Filters" at bounding box center [448, 61] width 122 height 17
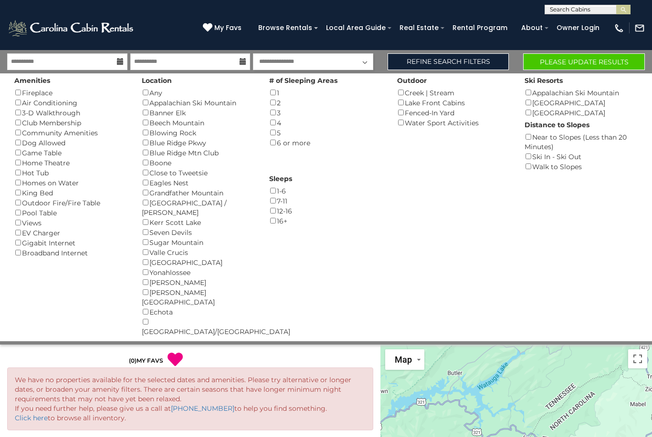
click at [551, 64] on button "Please Update Results" at bounding box center [584, 61] width 122 height 17
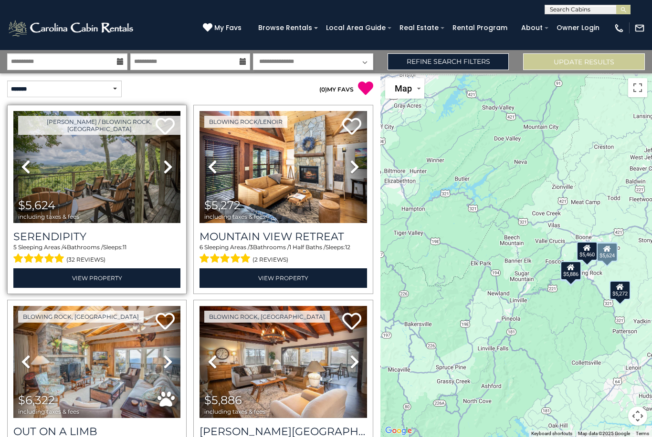
click at [105, 180] on img at bounding box center [96, 167] width 167 height 112
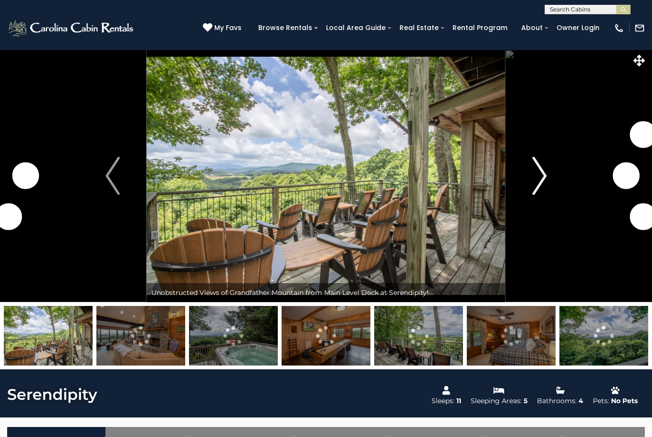
click at [533, 182] on img "Next" at bounding box center [539, 176] width 14 height 38
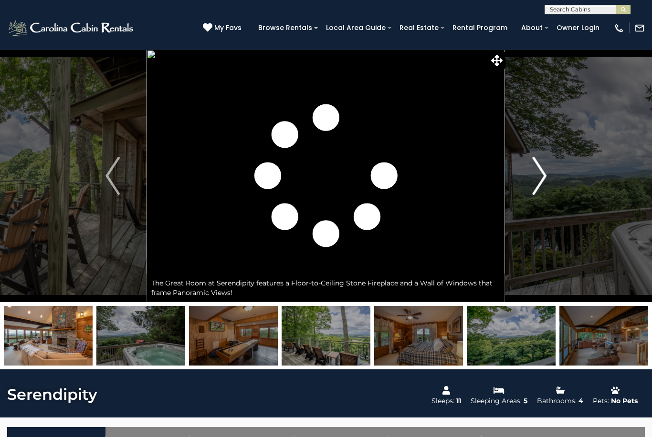
click at [541, 178] on img "Next" at bounding box center [539, 176] width 14 height 38
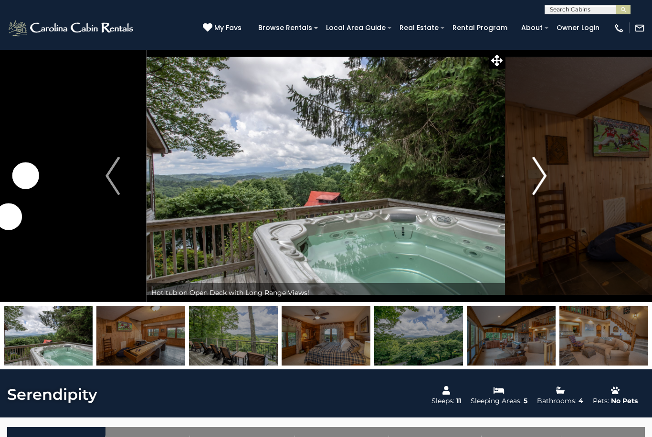
click at [541, 178] on img "Next" at bounding box center [539, 176] width 14 height 38
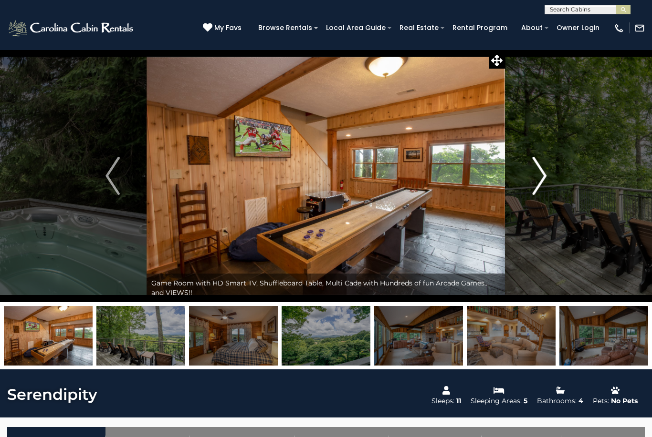
click at [541, 178] on img "Next" at bounding box center [539, 176] width 14 height 38
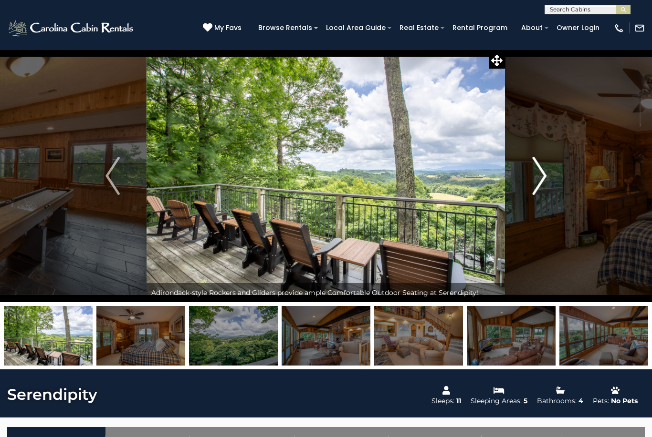
click at [541, 178] on img "Next" at bounding box center [539, 176] width 14 height 38
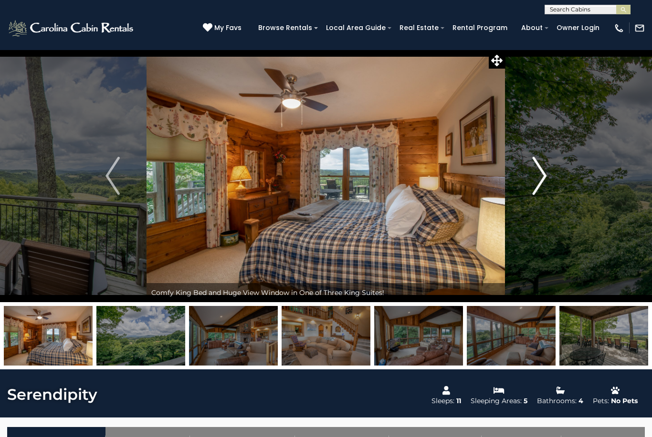
click at [542, 179] on img "Next" at bounding box center [539, 176] width 14 height 38
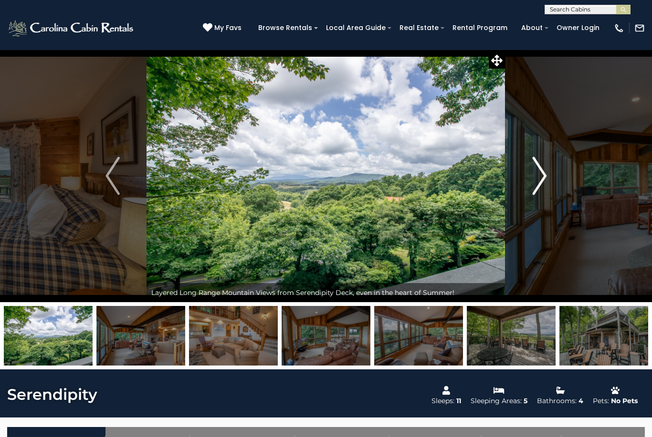
click at [542, 179] on img "Next" at bounding box center [539, 176] width 14 height 38
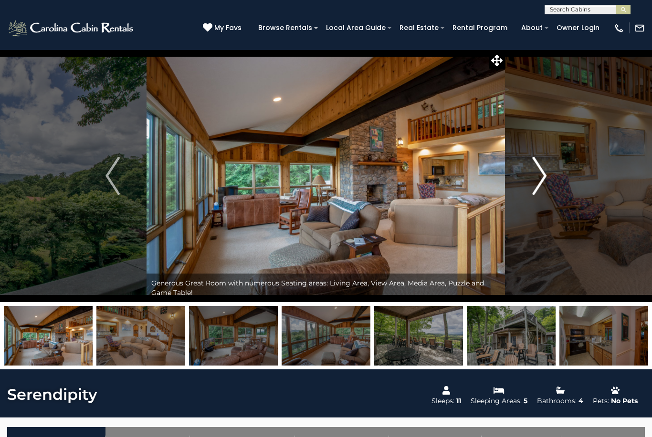
click at [542, 179] on img "Next" at bounding box center [539, 176] width 14 height 38
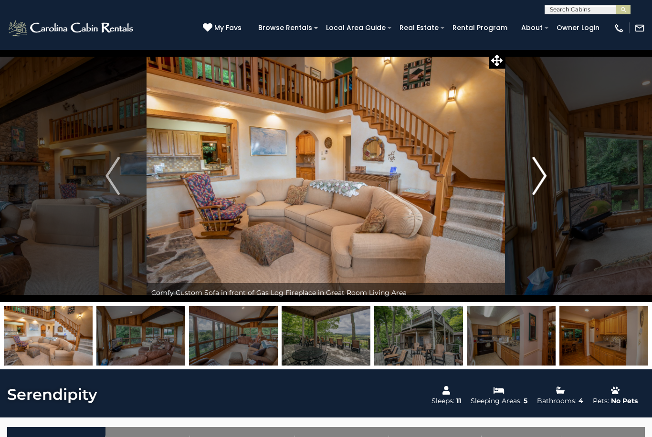
click at [542, 180] on img "Next" at bounding box center [539, 176] width 14 height 38
